Goal: Check status

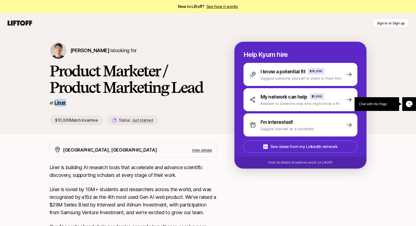
drag, startPoint x: 68, startPoint y: 102, endPoint x: 55, endPoint y: 101, distance: 13.5
click at [55, 101] on div "at Liner" at bounding box center [133, 103] width 167 height 8
copy link "Liner"
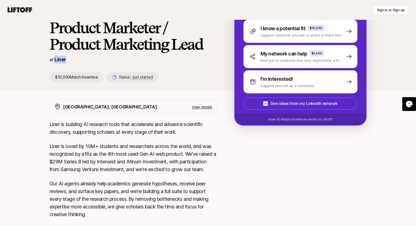
scroll to position [47, 0]
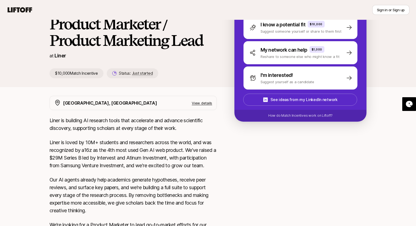
click at [203, 103] on p "View details" at bounding box center [202, 103] width 20 height 6
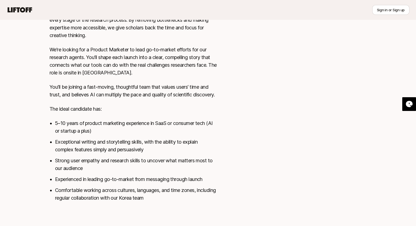
scroll to position [0, 0]
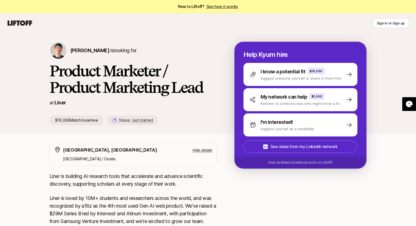
click at [183, 124] on div "$10,000 Match Incentive Status: Just started" at bounding box center [133, 121] width 167 height 10
